Goal: Task Accomplishment & Management: Complete application form

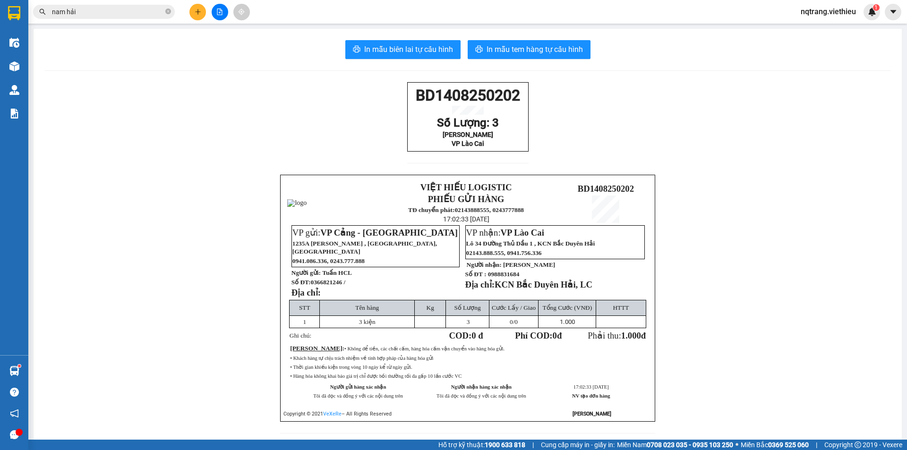
scroll to position [39, 0]
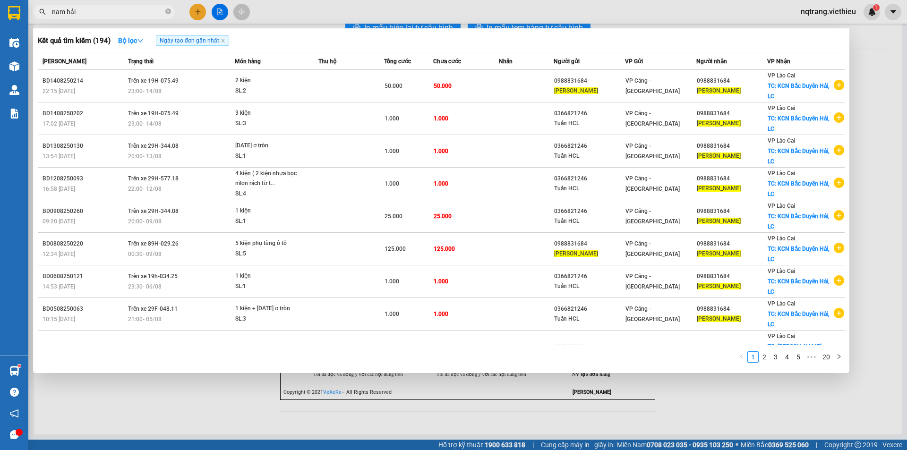
drag, startPoint x: 114, startPoint y: 14, endPoint x: 90, endPoint y: 29, distance: 28.8
click at [57, 17] on span "nam hải" at bounding box center [104, 12] width 142 height 14
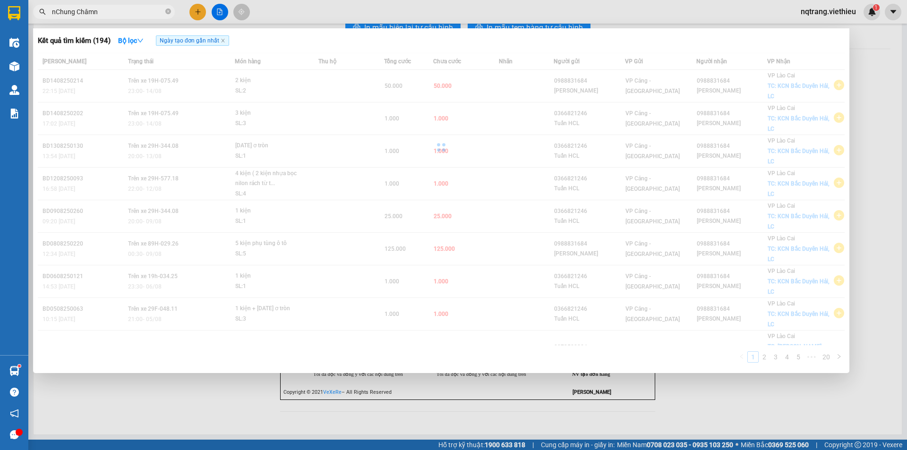
type input "nChung Châmn"
click at [198, 9] on div at bounding box center [453, 225] width 907 height 450
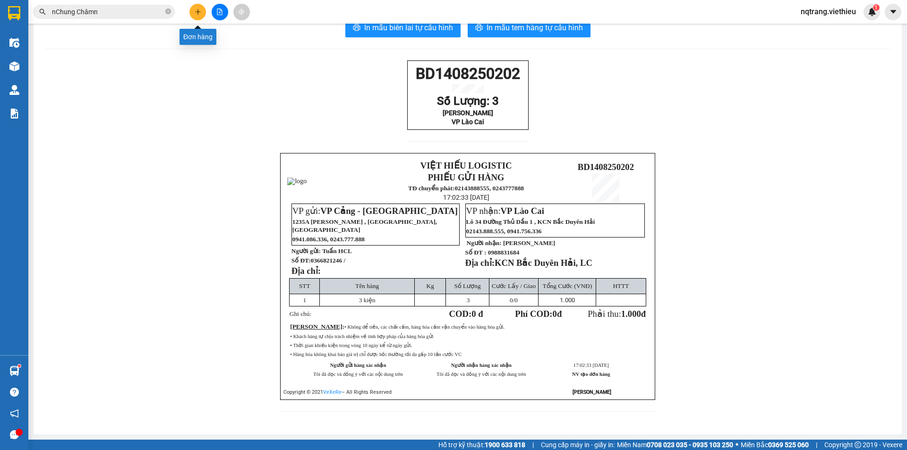
click at [200, 15] on button at bounding box center [197, 12] width 17 height 17
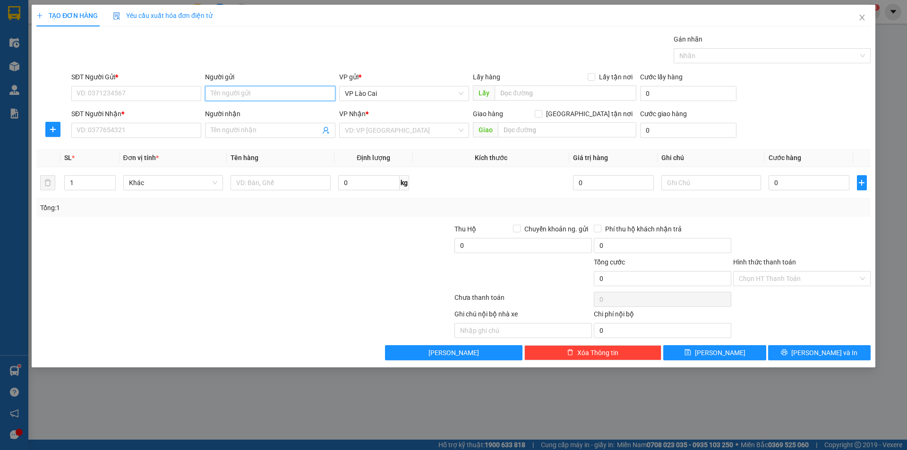
click at [277, 94] on input "Người gửi" at bounding box center [270, 93] width 130 height 15
type input "[PERSON_NAME]"
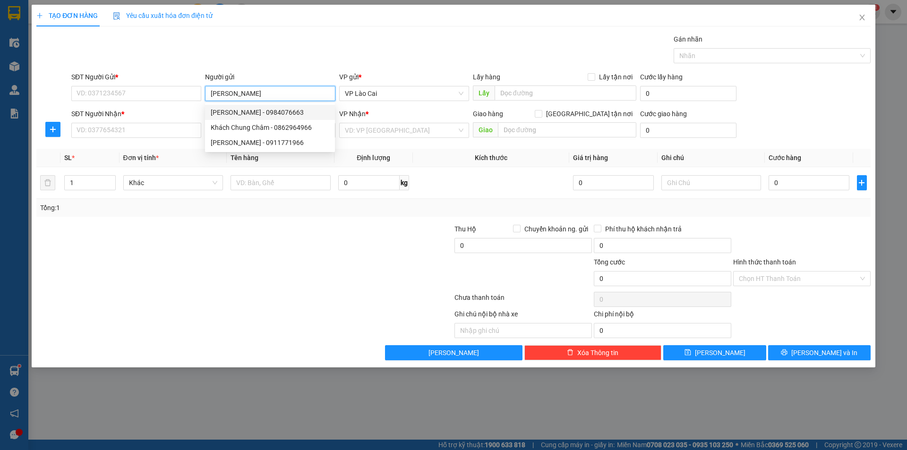
click at [259, 111] on div "[PERSON_NAME] - 0984076663" at bounding box center [270, 112] width 119 height 10
drag, startPoint x: 267, startPoint y: 94, endPoint x: 187, endPoint y: 93, distance: 79.8
click at [187, 93] on div "SĐT Người Gửi * 0984076663 Người gửi [PERSON_NAME] VP gửi * VP Lào Cai Lấy hàng…" at bounding box center [470, 88] width 803 height 33
click at [265, 142] on div "[PERSON_NAME] - 0911771966" at bounding box center [270, 142] width 119 height 10
type input "0911771966"
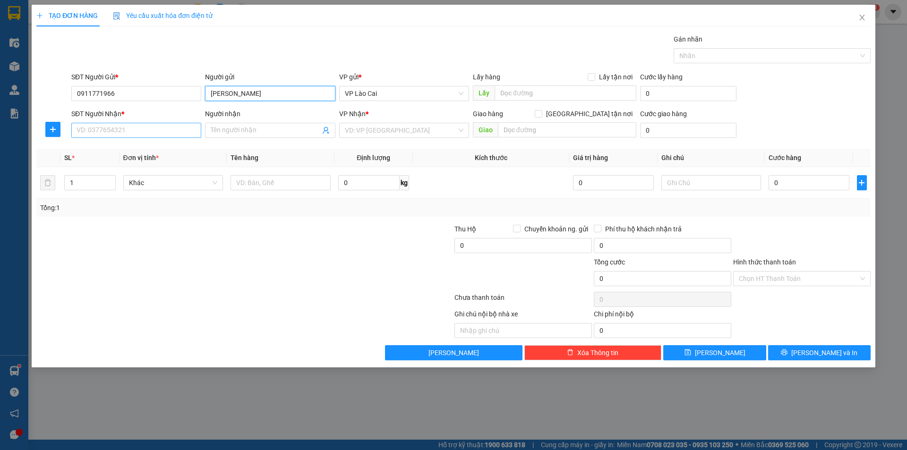
type input "[PERSON_NAME]"
click at [145, 131] on input "SĐT Người Nhận *" at bounding box center [136, 130] width 130 height 15
click at [237, 135] on input "Người nhận" at bounding box center [265, 130] width 109 height 10
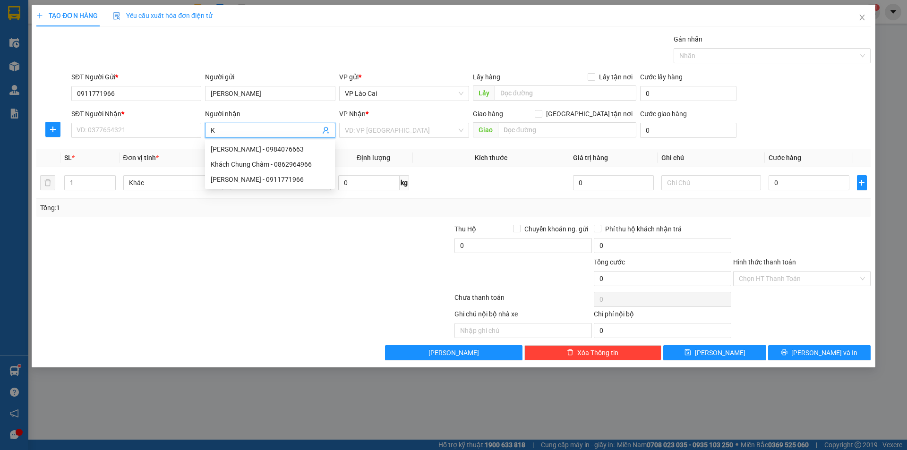
type input "Ka"
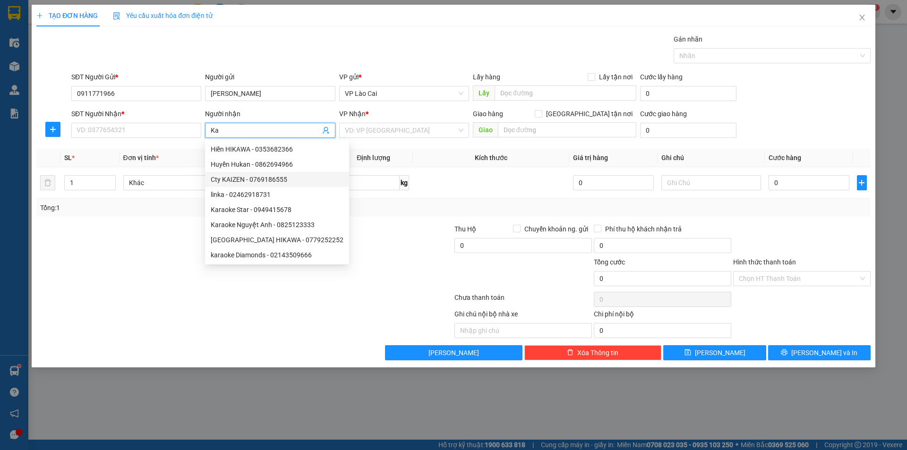
click at [281, 181] on div "Cty KAIZEN - 0769186555" at bounding box center [277, 179] width 133 height 10
type input "0769186555"
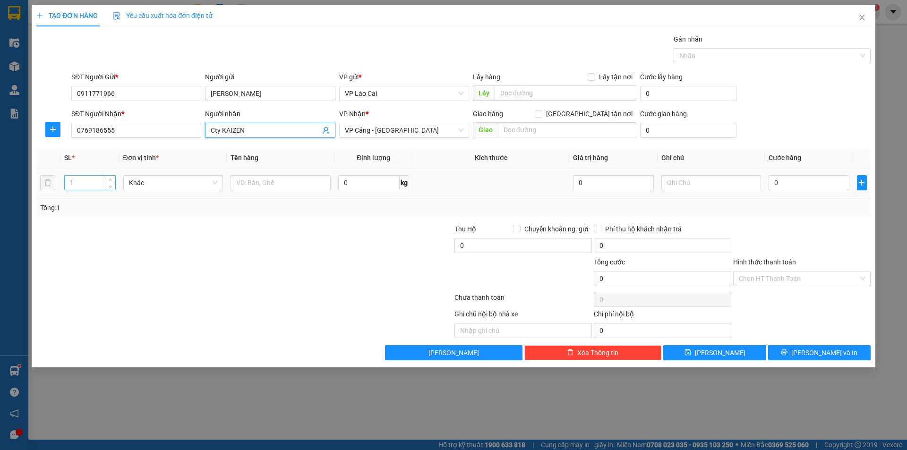
type input "Cty KAIZEN"
click at [43, 186] on tr "1 Khác 0 kg 0 0" at bounding box center [453, 183] width 834 height 32
type input "78"
click at [272, 182] on input "text" at bounding box center [280, 182] width 100 height 15
type input "kiện"
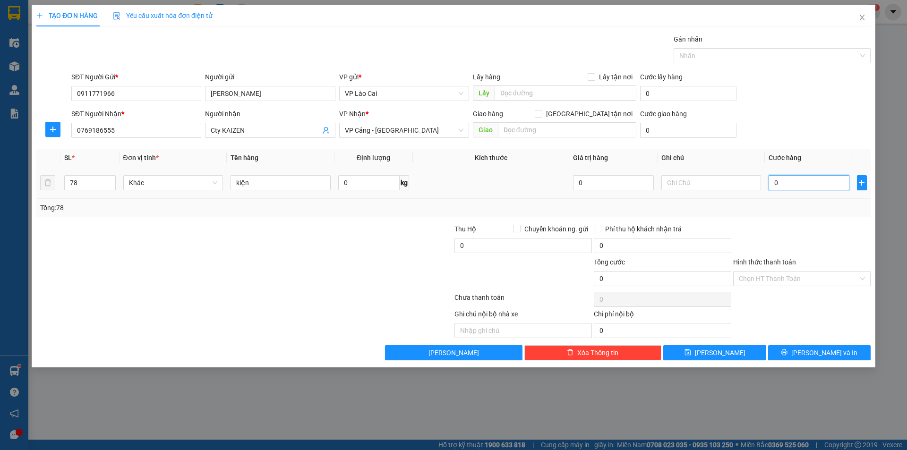
click at [783, 182] on input "0" at bounding box center [808, 182] width 80 height 15
type input "1"
type input "14"
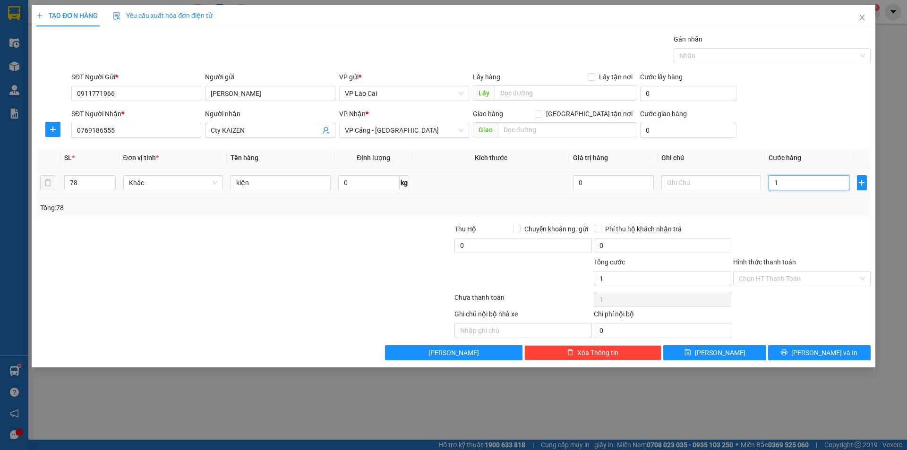
type input "14"
type input "140"
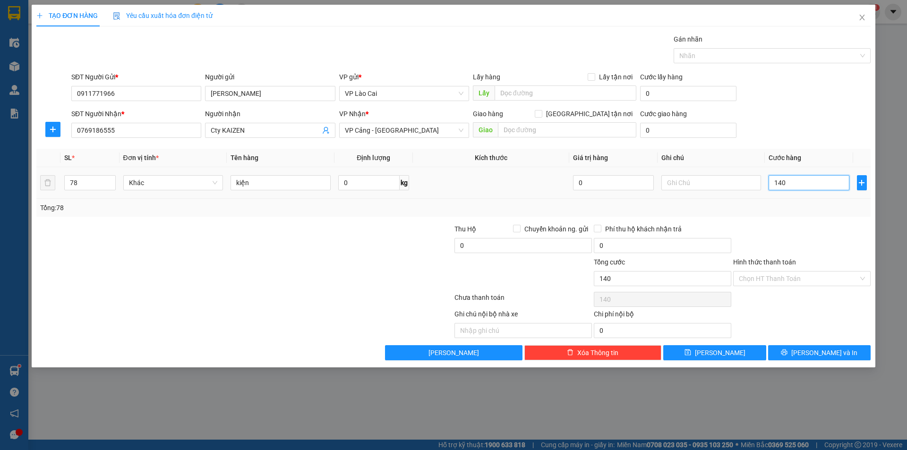
type input "1.400"
type input "14.000"
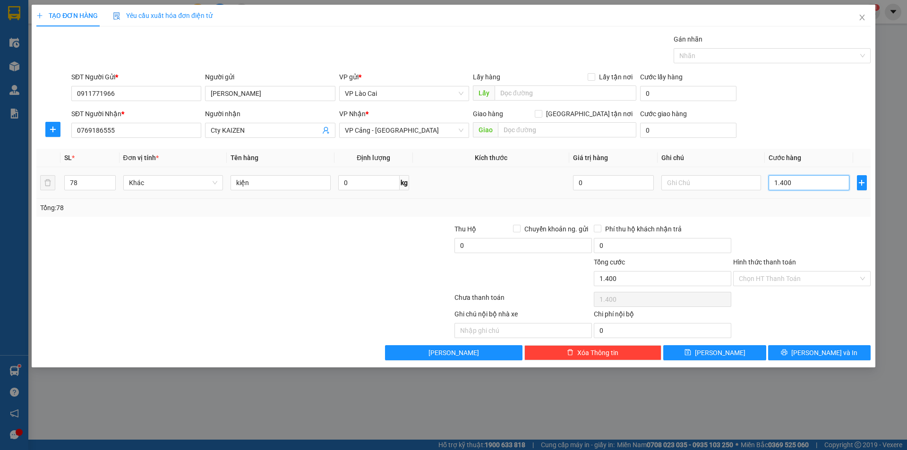
type input "14.000"
type input "140.000"
type input "1.400.000"
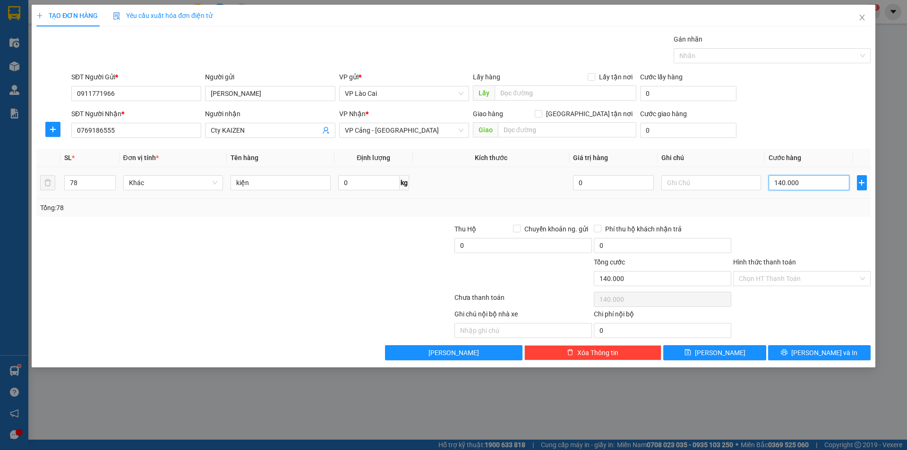
type input "1.400.000"
click at [737, 355] on button "[PERSON_NAME]" at bounding box center [714, 352] width 102 height 15
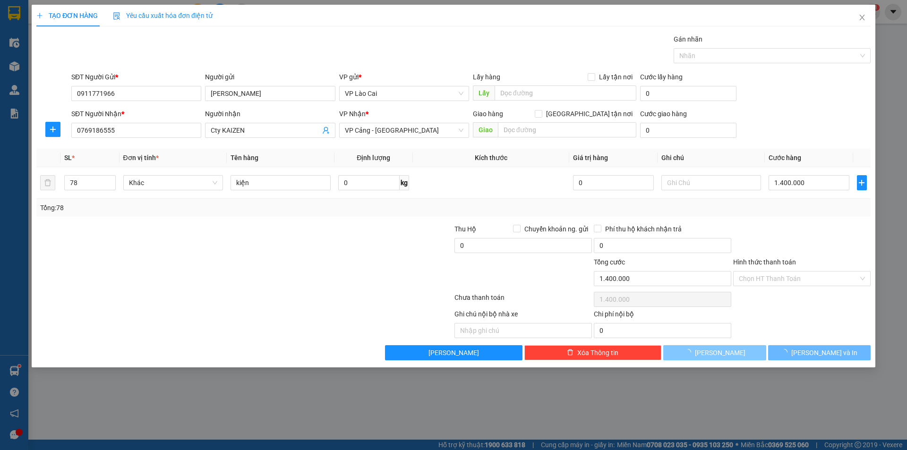
type input "1"
type input "0"
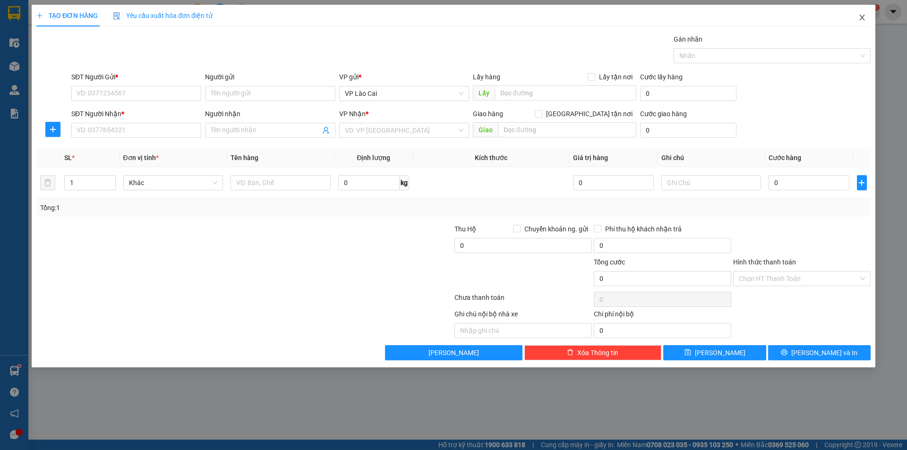
click at [865, 16] on icon "close" at bounding box center [862, 18] width 8 height 8
